Goal: Task Accomplishment & Management: Manage account settings

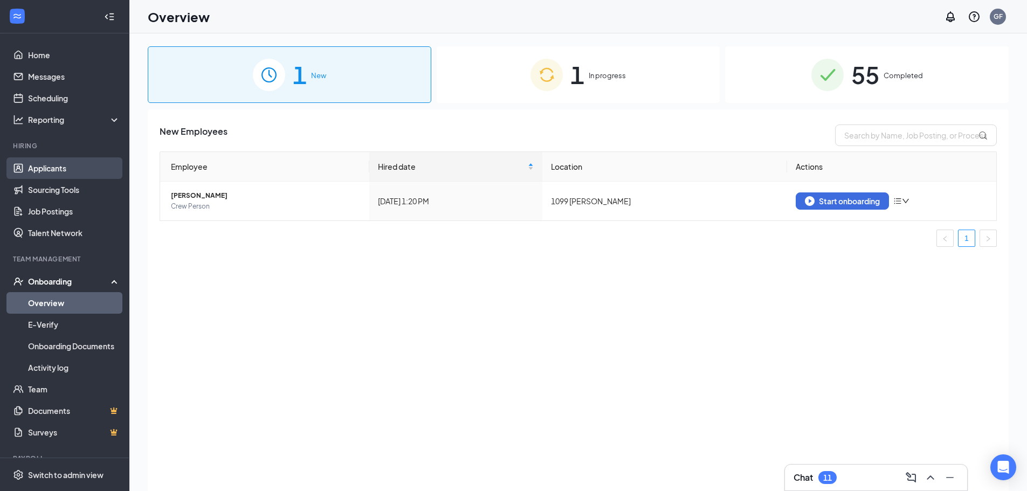
click at [57, 164] on link "Applicants" at bounding box center [74, 168] width 92 height 22
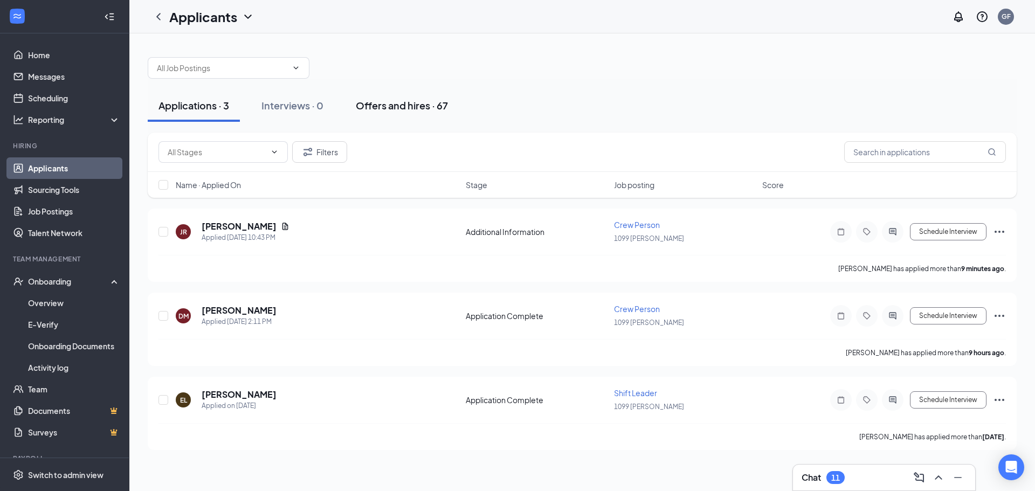
click at [365, 99] on div "Offers and hires · 67" at bounding box center [402, 105] width 92 height 13
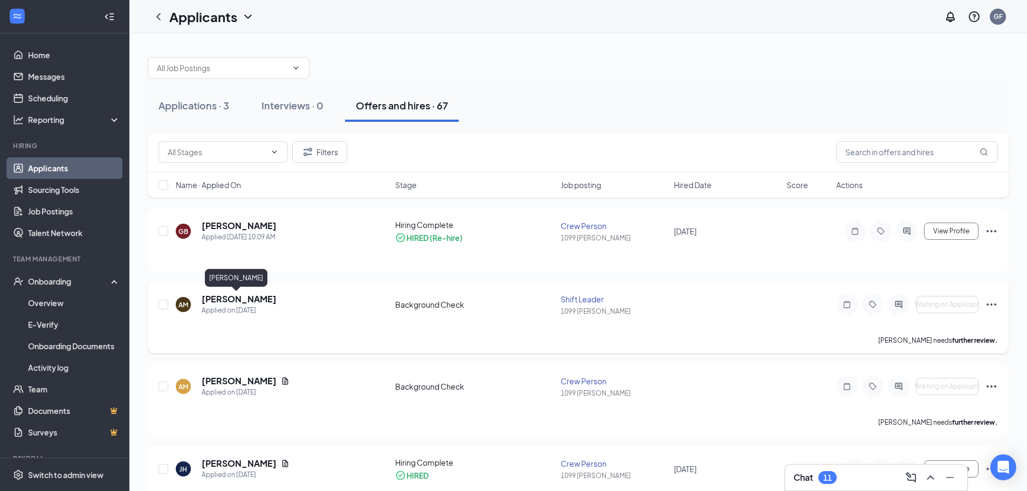
click at [236, 299] on h5 "[PERSON_NAME]" at bounding box center [239, 299] width 75 height 12
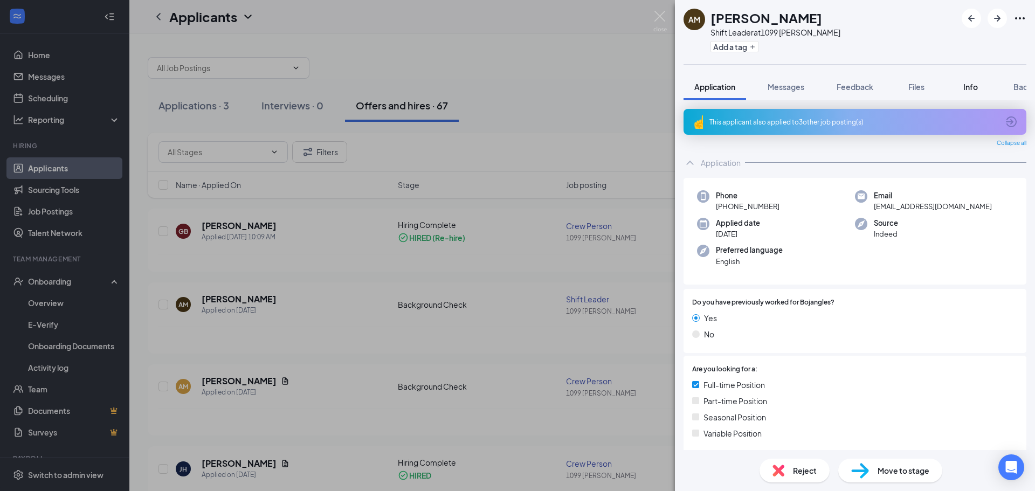
click at [968, 83] on span "Info" at bounding box center [970, 87] width 15 height 10
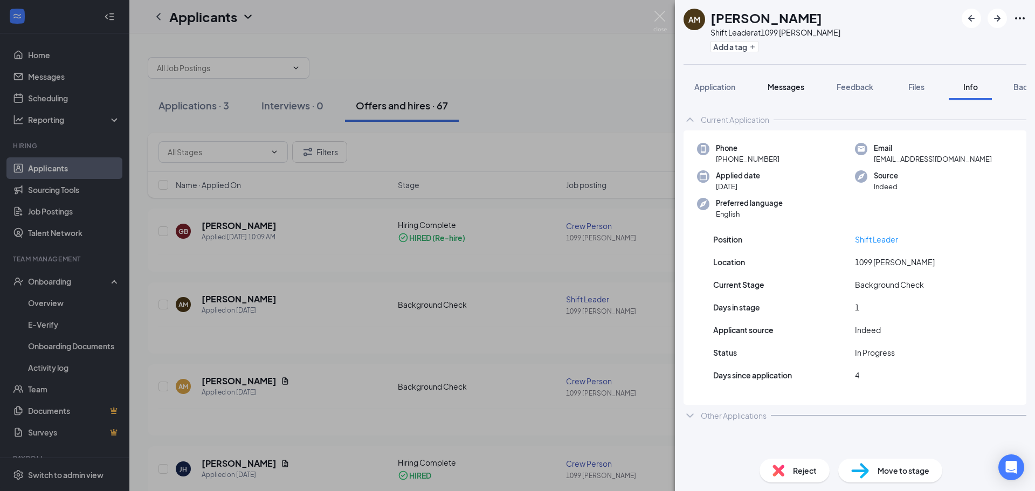
click at [788, 82] on span "Messages" at bounding box center [786, 87] width 37 height 10
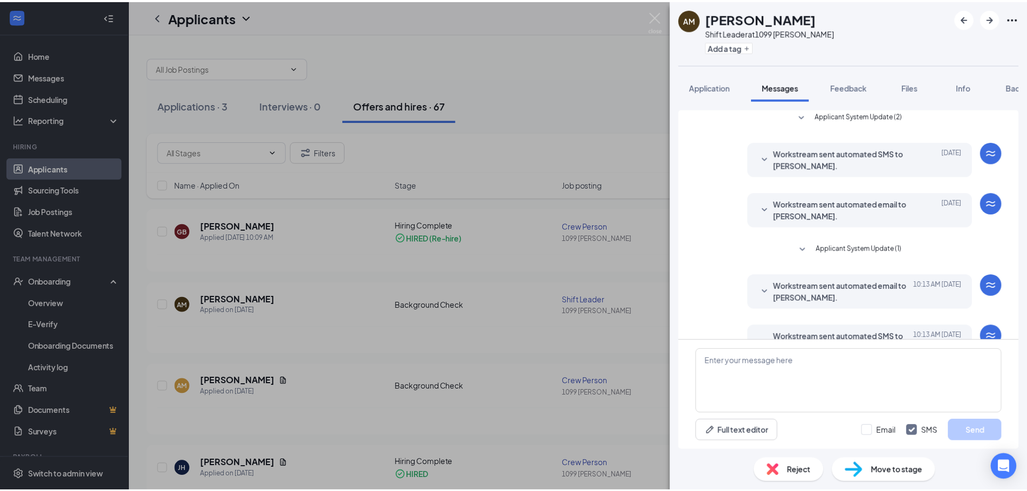
scroll to position [221, 0]
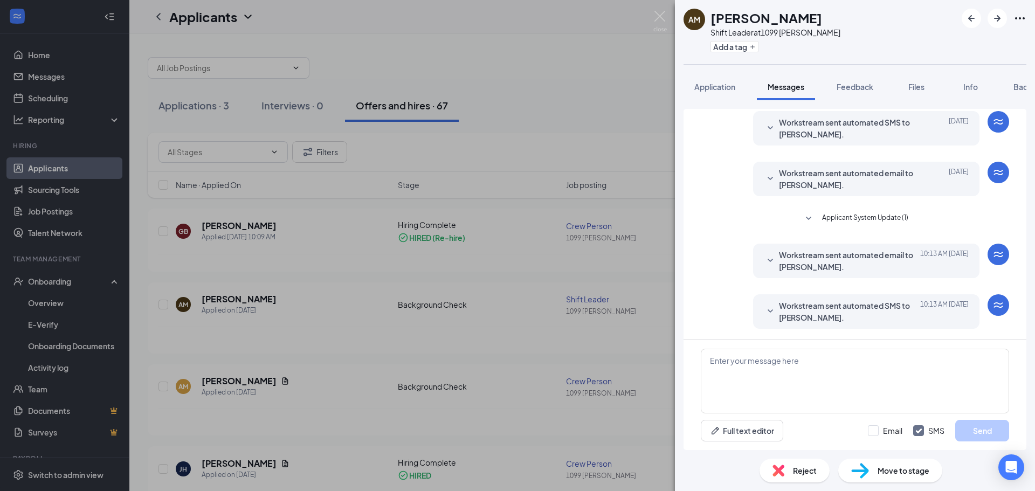
drag, startPoint x: 634, startPoint y: 112, endPoint x: 699, endPoint y: 49, distance: 89.6
click at [637, 109] on div "AM [PERSON_NAME] Shift Leader at 1099 [PERSON_NAME] Add a tag Application Messa…" at bounding box center [517, 245] width 1035 height 491
